Goal: Check status: Check status

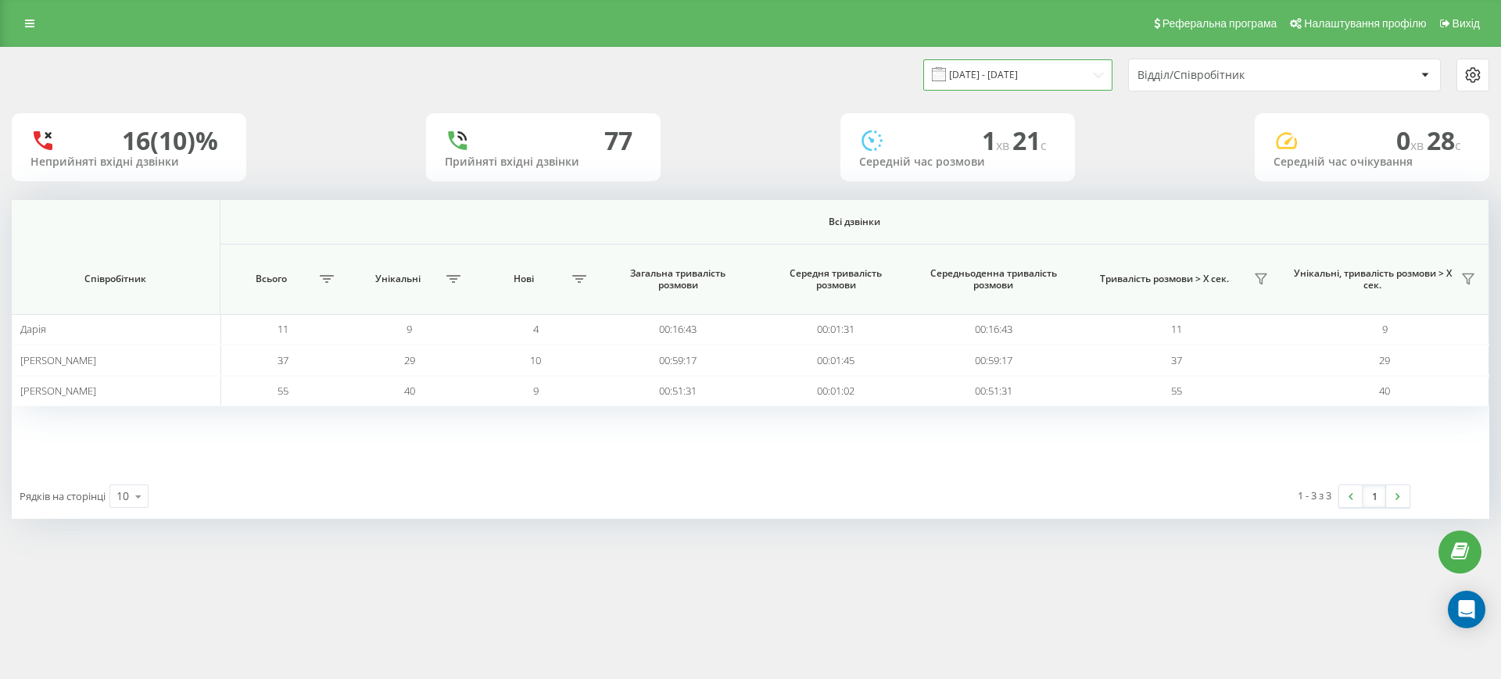
scroll to position [1, 0]
drag, startPoint x: 1054, startPoint y: 59, endPoint x: 1047, endPoint y: 88, distance: 29.8
click at [1047, 88] on input "[DATE] - [DATE]" at bounding box center [1017, 74] width 189 height 30
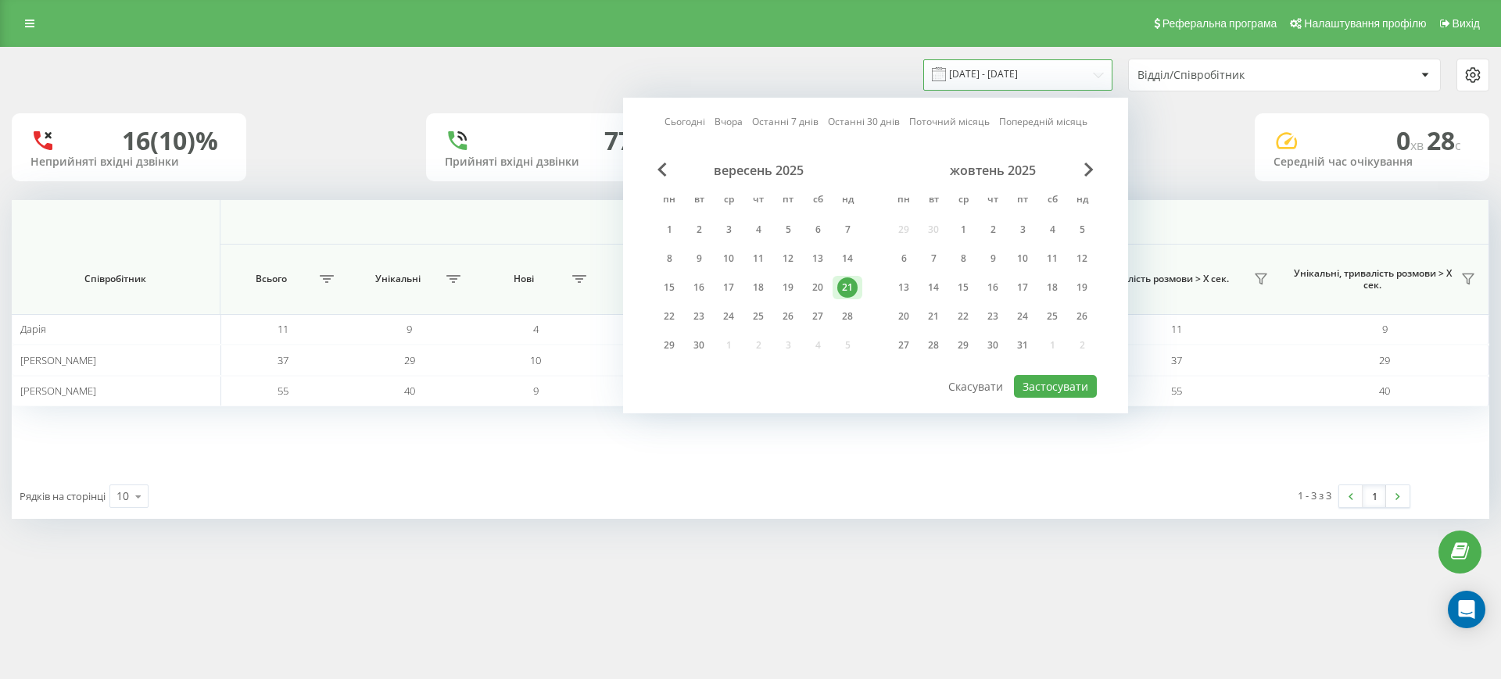
click at [1047, 88] on input "[DATE] - [DATE]" at bounding box center [1017, 74] width 189 height 30
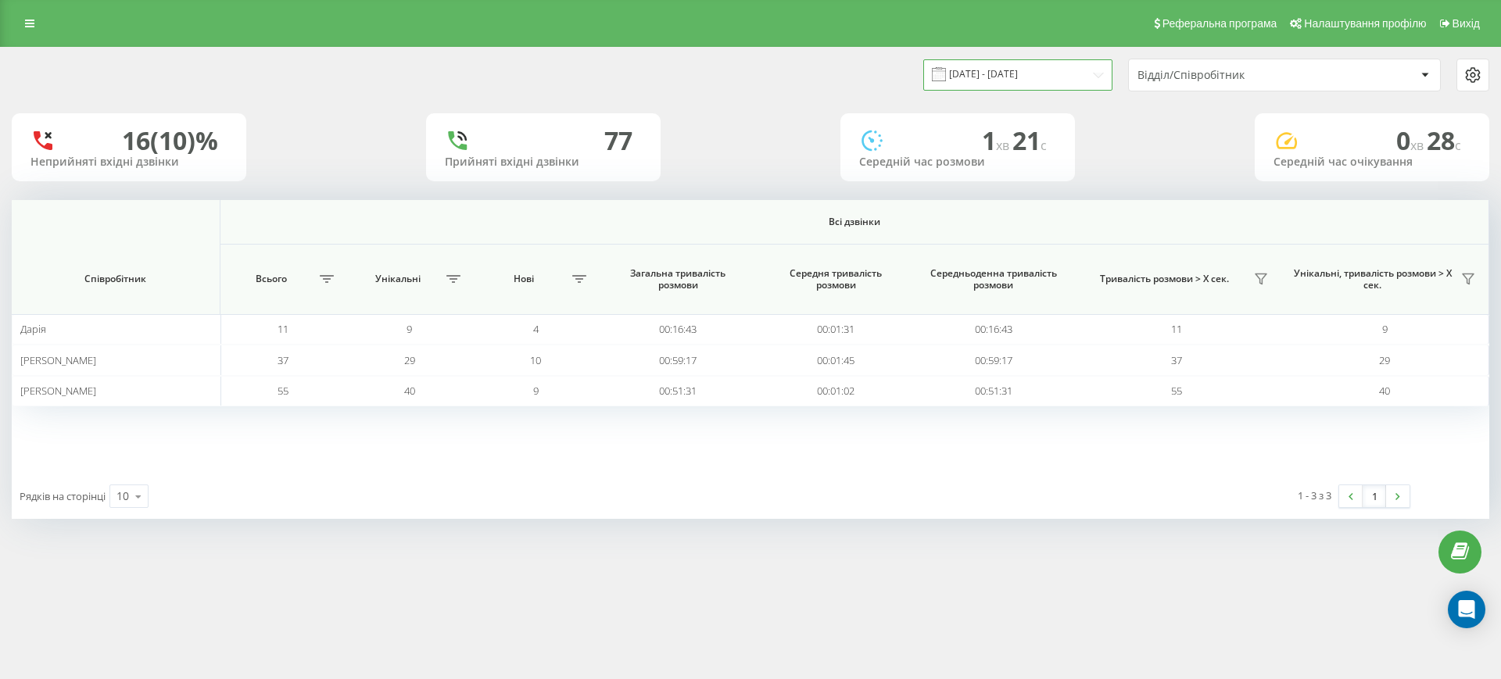
click at [1047, 88] on input "[DATE] - [DATE]" at bounding box center [1017, 74] width 189 height 30
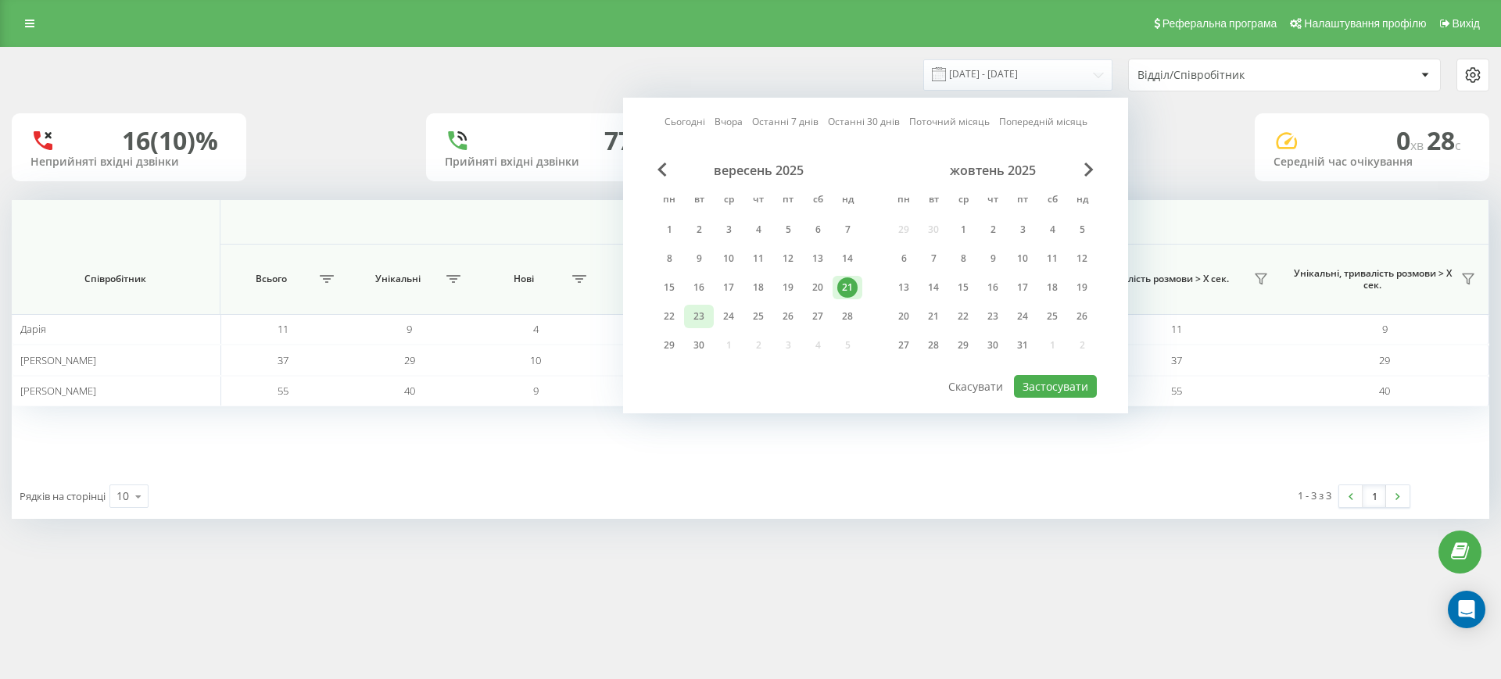
scroll to position [0, 0]
click at [699, 313] on div "23" at bounding box center [699, 316] width 20 height 20
click at [1061, 385] on button "Застосувати" at bounding box center [1055, 386] width 83 height 23
type input "[DATE] - [DATE]"
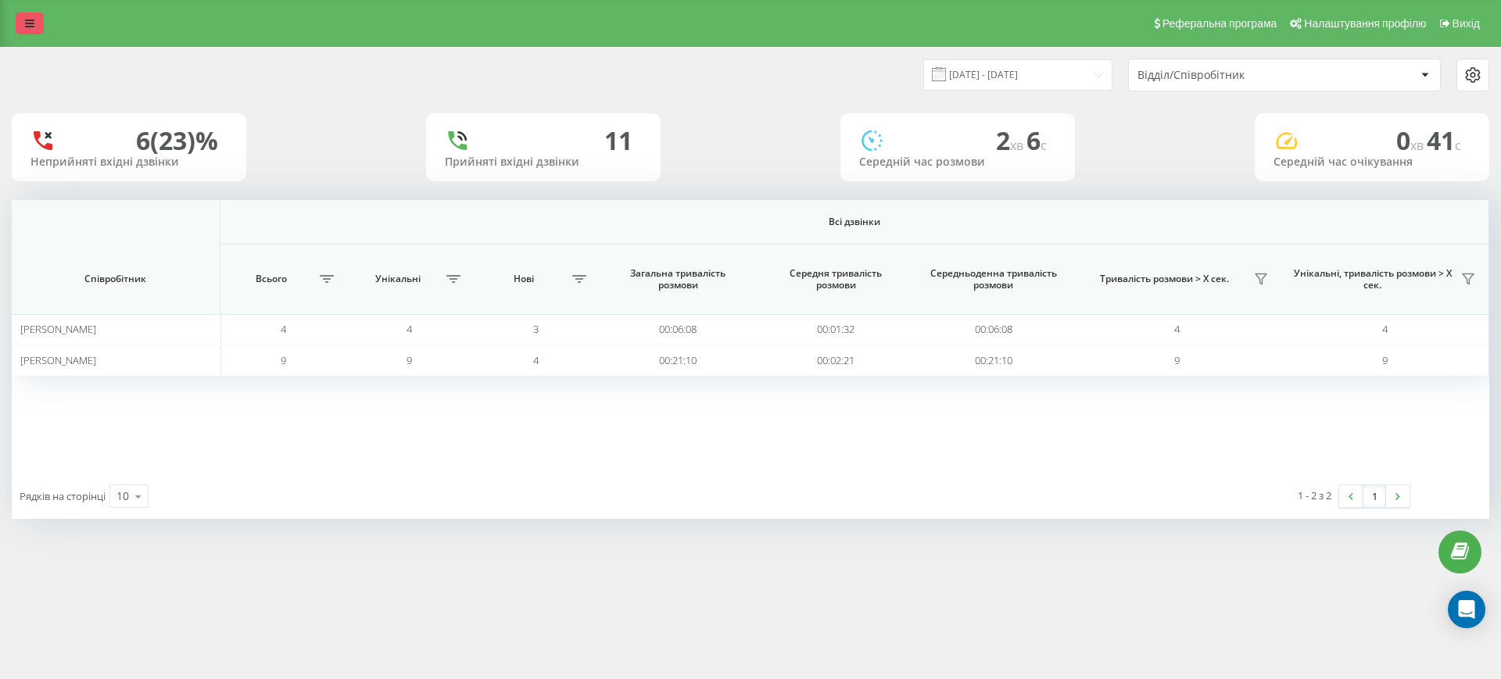
click at [27, 20] on icon at bounding box center [29, 23] width 9 height 11
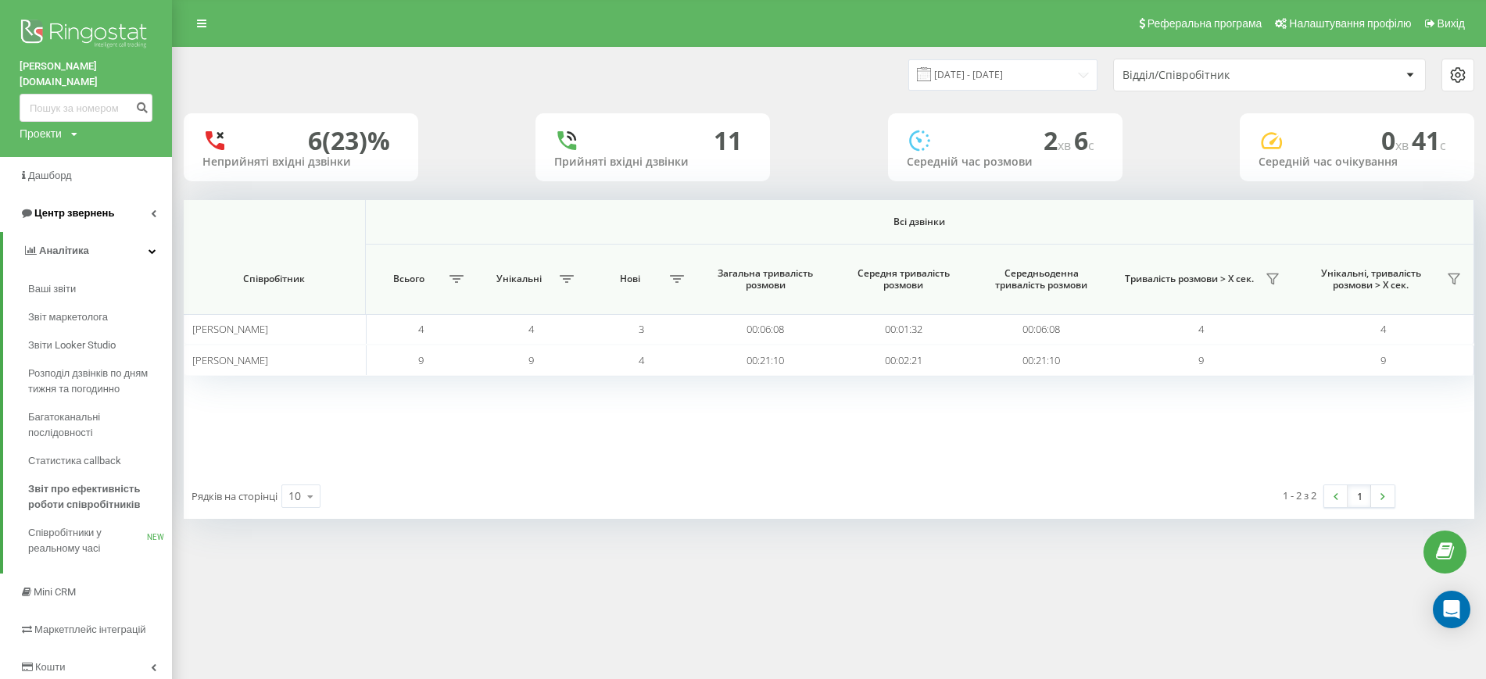
click at [108, 209] on link "Центр звернень" at bounding box center [86, 214] width 172 height 38
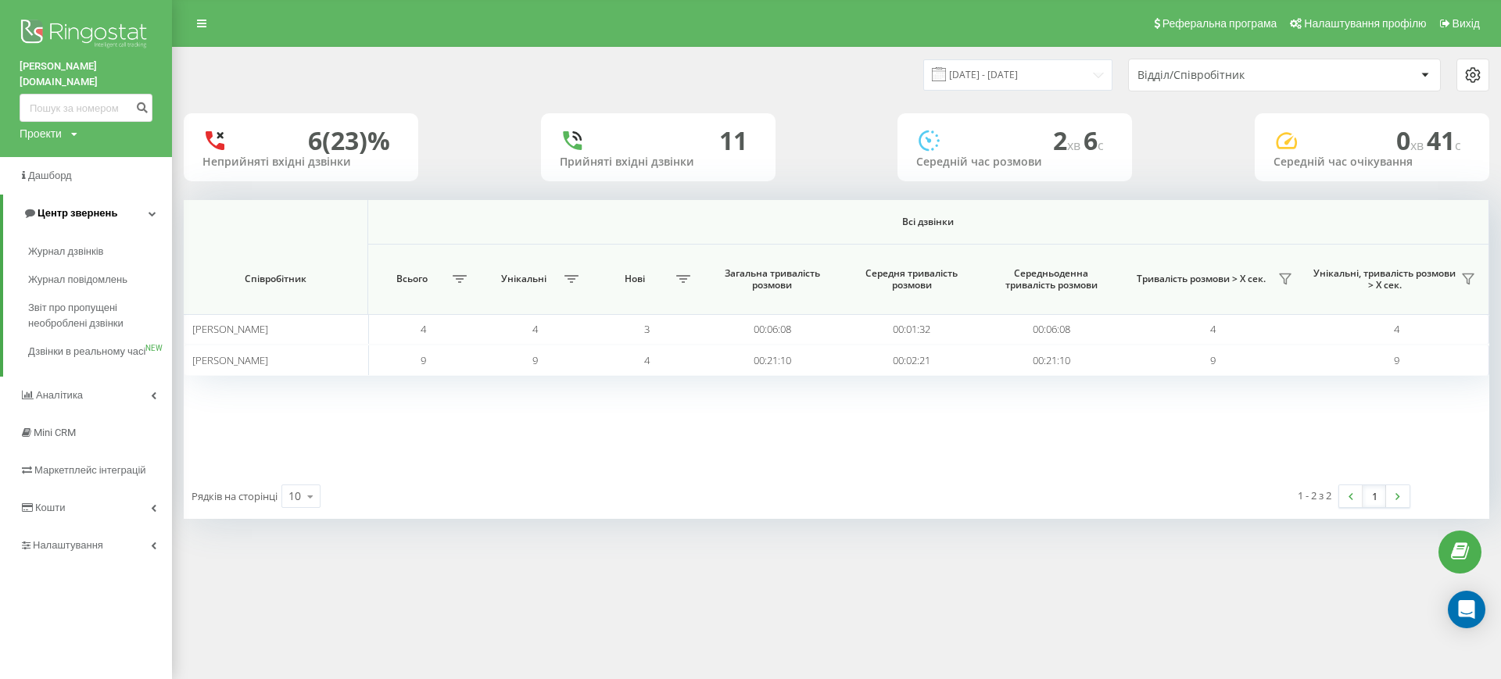
click at [108, 209] on link "Центр звернень" at bounding box center [87, 214] width 169 height 38
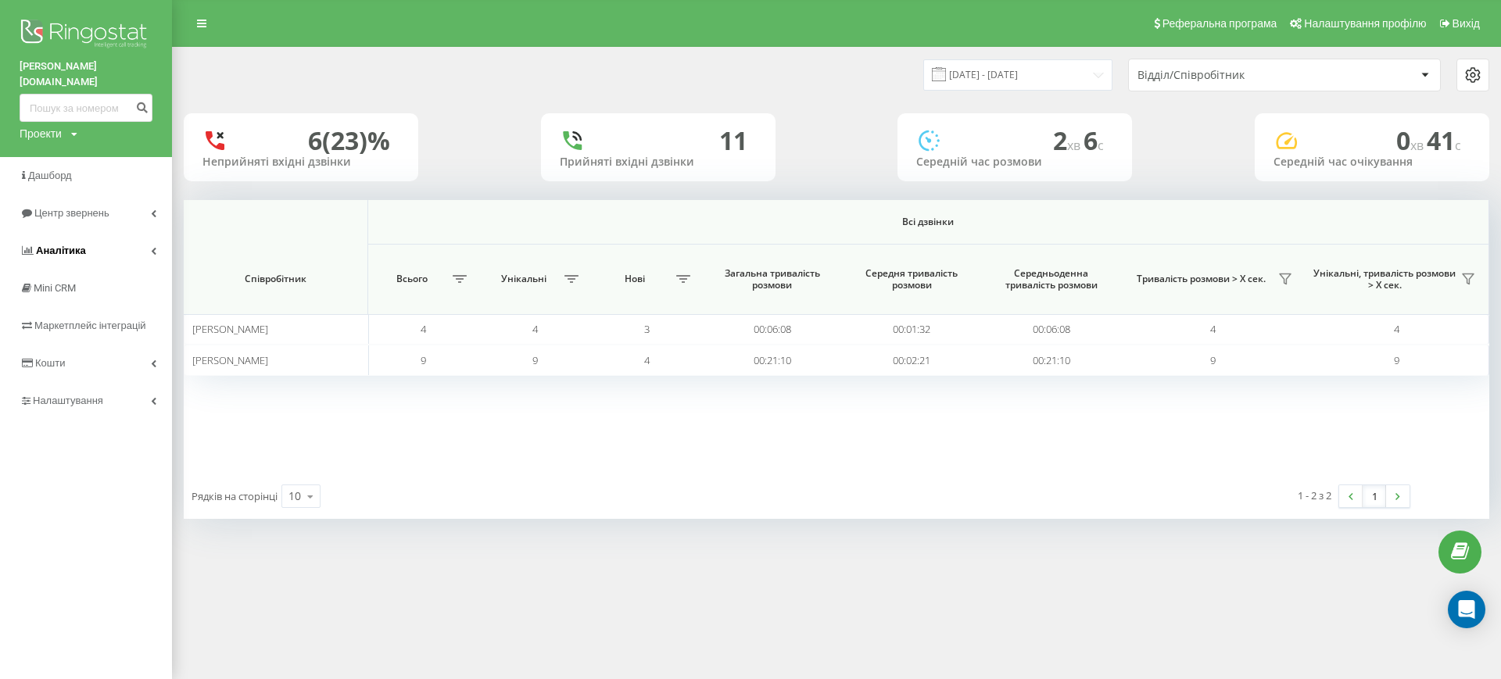
click at [95, 243] on link "Аналiтика" at bounding box center [86, 251] width 172 height 38
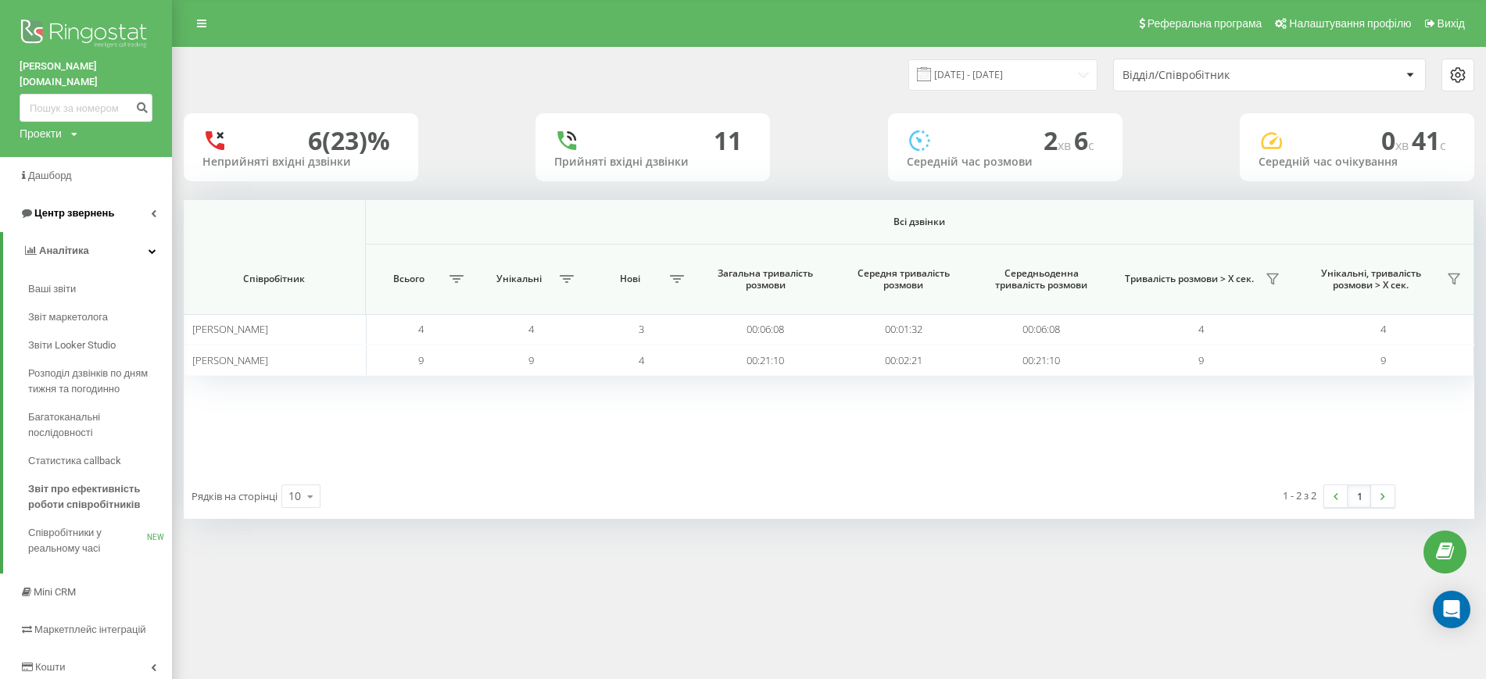
click at [90, 207] on link "Центр звернень" at bounding box center [86, 214] width 172 height 38
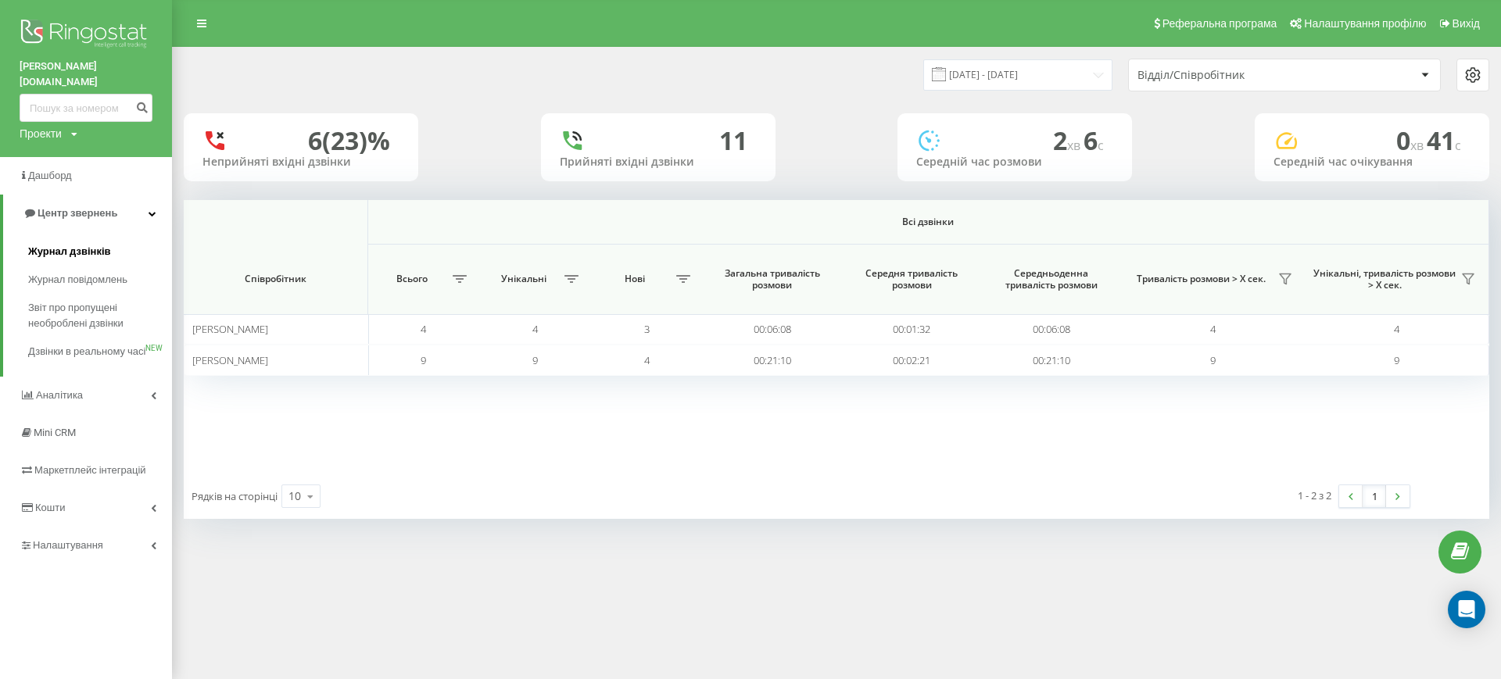
click at [88, 244] on span "Журнал дзвінків" at bounding box center [69, 252] width 83 height 16
